Goal: Information Seeking & Learning: Find specific fact

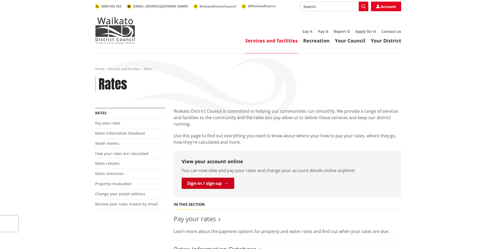
scroll to position [107, 0]
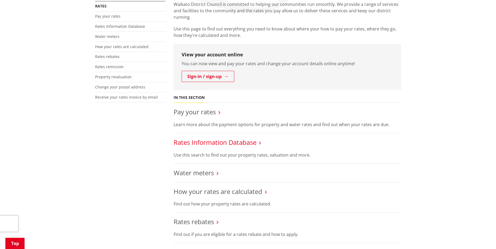
click at [198, 142] on link "Rates Information Database" at bounding box center [215, 142] width 83 height 9
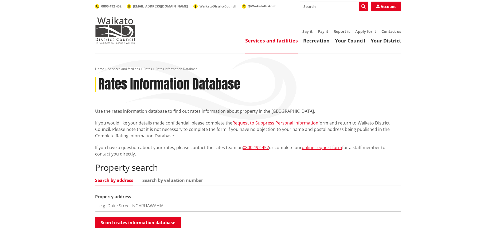
click at [150, 205] on input "search" at bounding box center [248, 206] width 306 height 12
click at [144, 207] on input "34 Morrow" at bounding box center [248, 206] width 306 height 12
type input "34 Morrow avenue"
drag, startPoint x: 146, startPoint y: 207, endPoint x: 79, endPoint y: 200, distance: 67.5
click at [79, 200] on div "Home Services and facilities Rates Rates Information Database Rates Information…" at bounding box center [248, 160] width 496 height 214
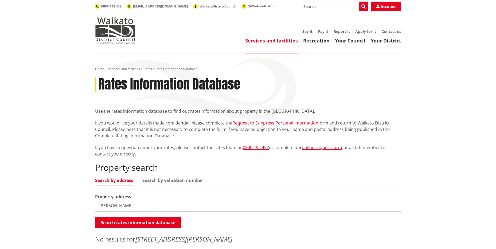
type input "Morrow A"
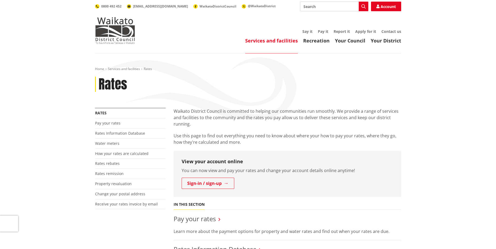
scroll to position [107, 0]
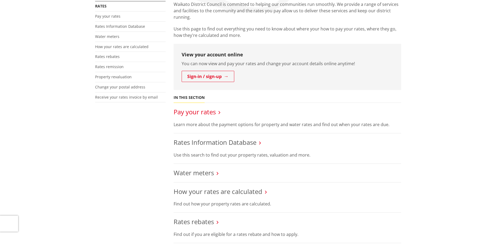
click at [203, 116] on link "Pay your rates" at bounding box center [195, 111] width 42 height 9
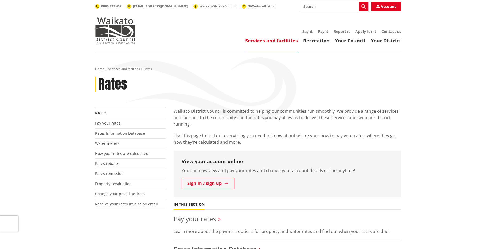
scroll to position [107, 0]
